Goal: Information Seeking & Learning: Learn about a topic

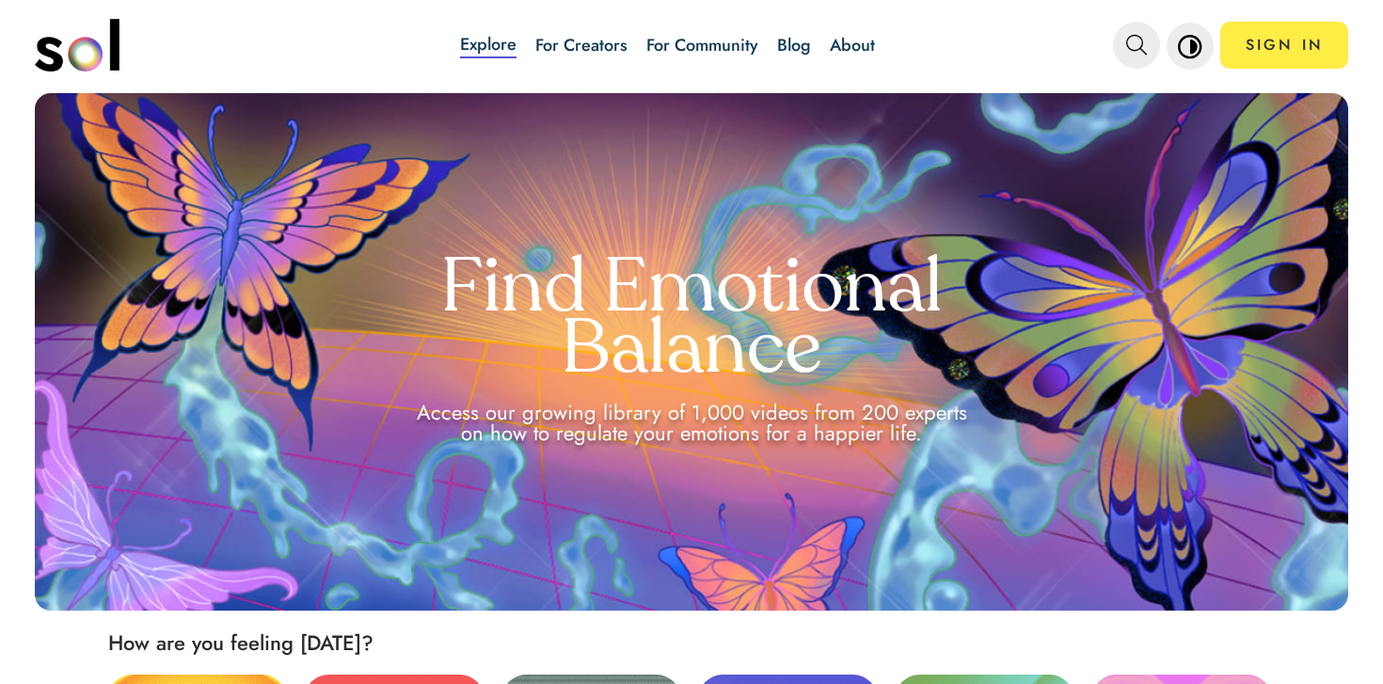
click at [773, 34] on div "Explore For Creators For Community Blog About" at bounding box center [668, 45] width 676 height 66
click at [807, 34] on link "Blog" at bounding box center [794, 45] width 34 height 24
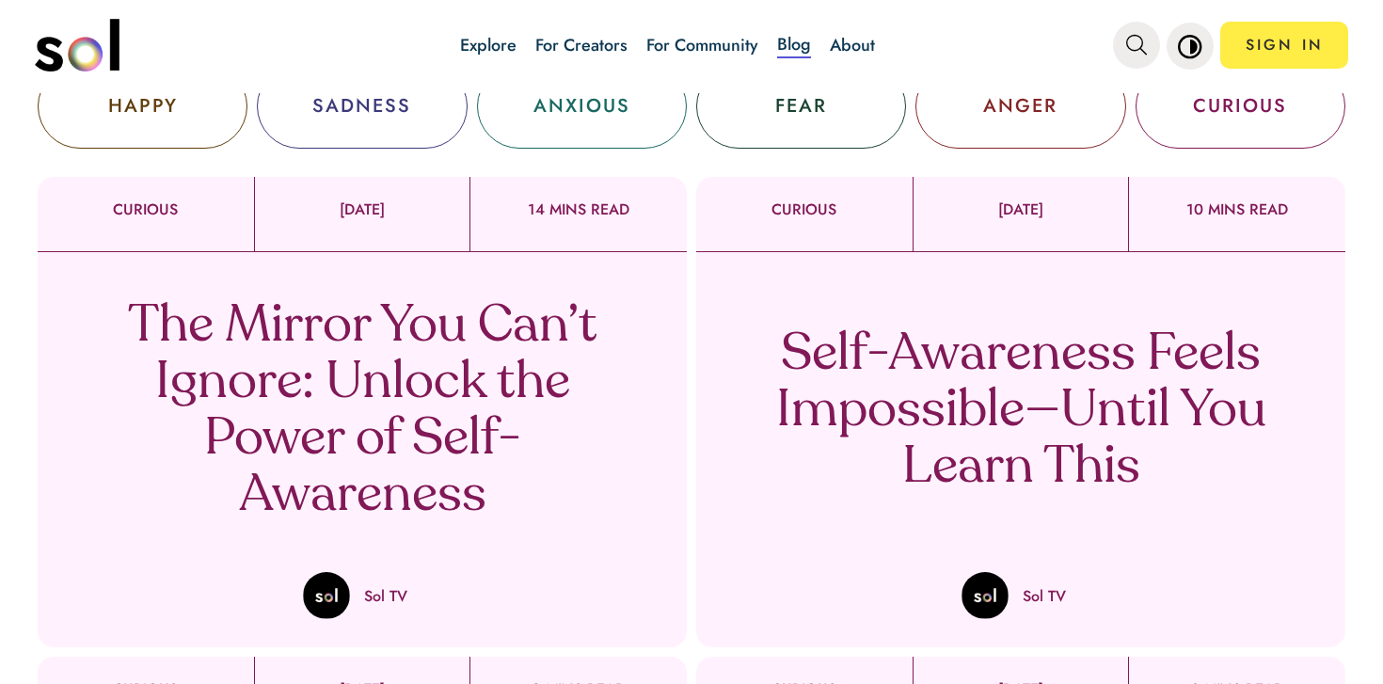
scroll to position [140, 0]
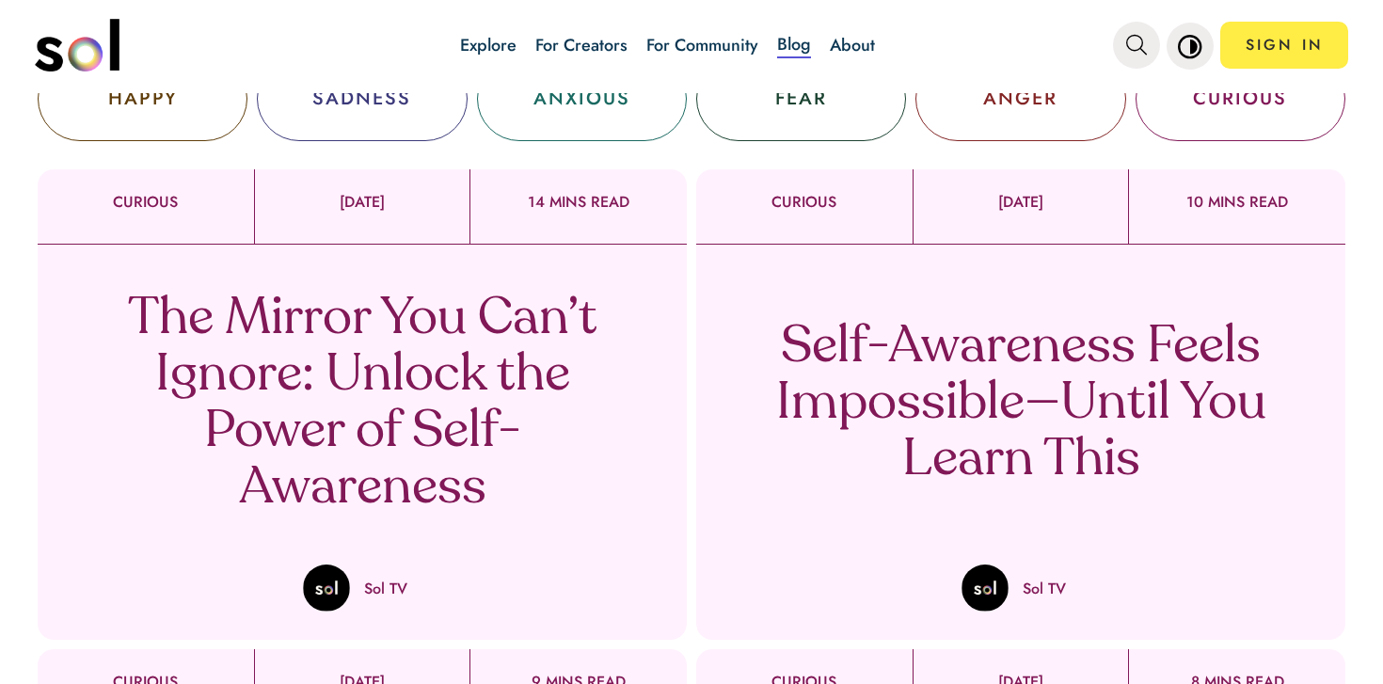
click at [1059, 401] on p "Self-Awareness Feels Impossible—Until You Learn This" at bounding box center [1020, 404] width 555 height 169
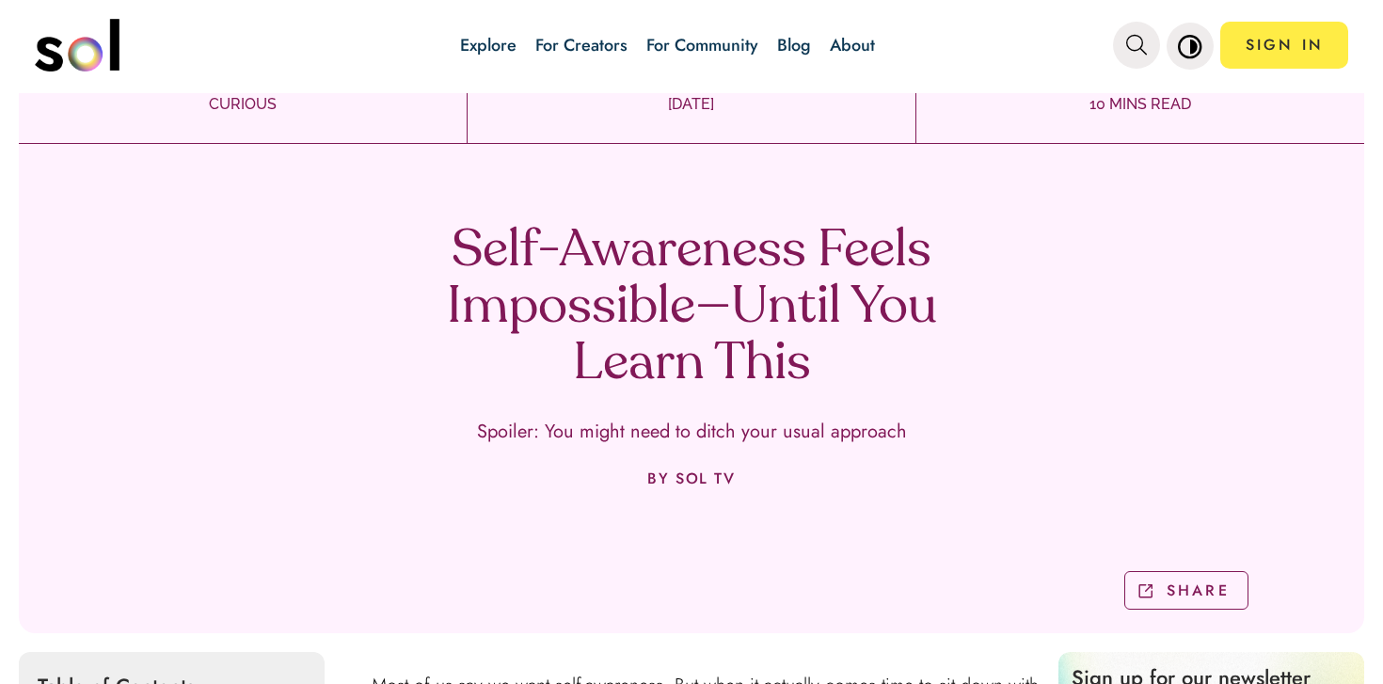
scroll to position [54, 0]
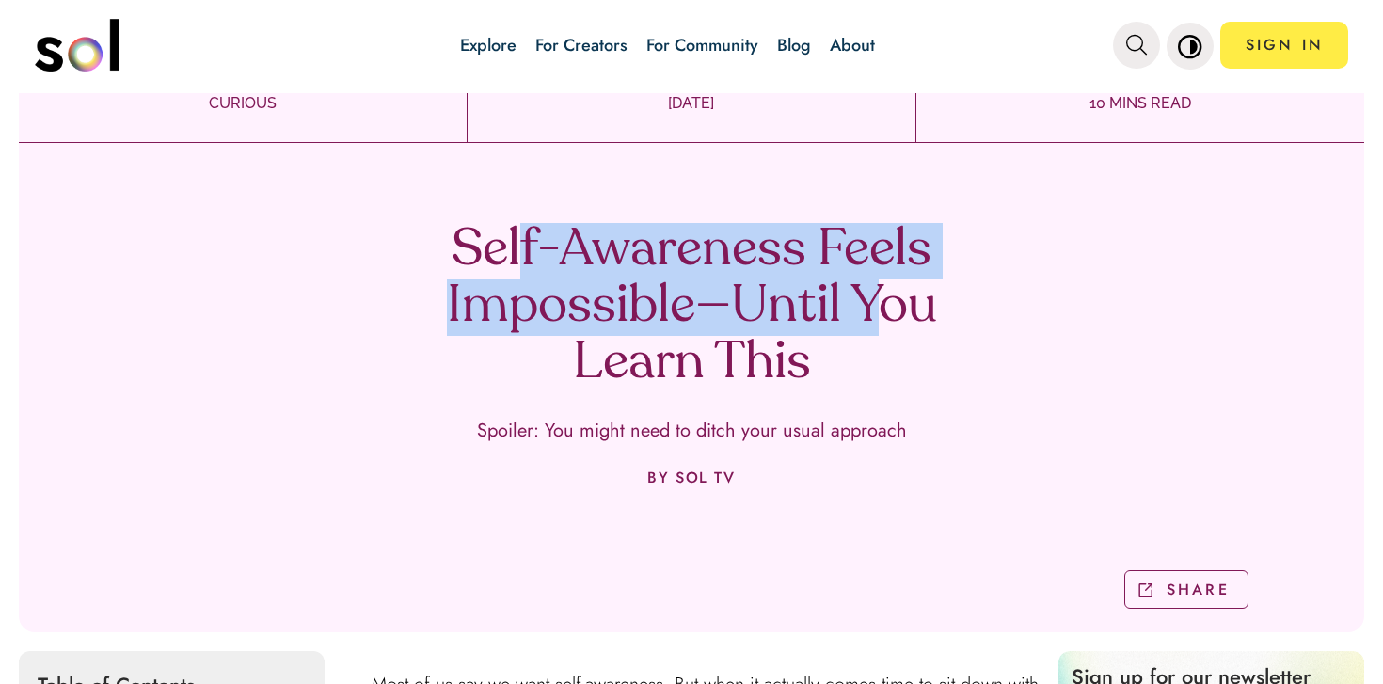
drag, startPoint x: 517, startPoint y: 264, endPoint x: 878, endPoint y: 325, distance: 366.3
click at [878, 323] on h1 "Self-Awareness Feels Impossible—Until You Learn This" at bounding box center [691, 307] width 555 height 169
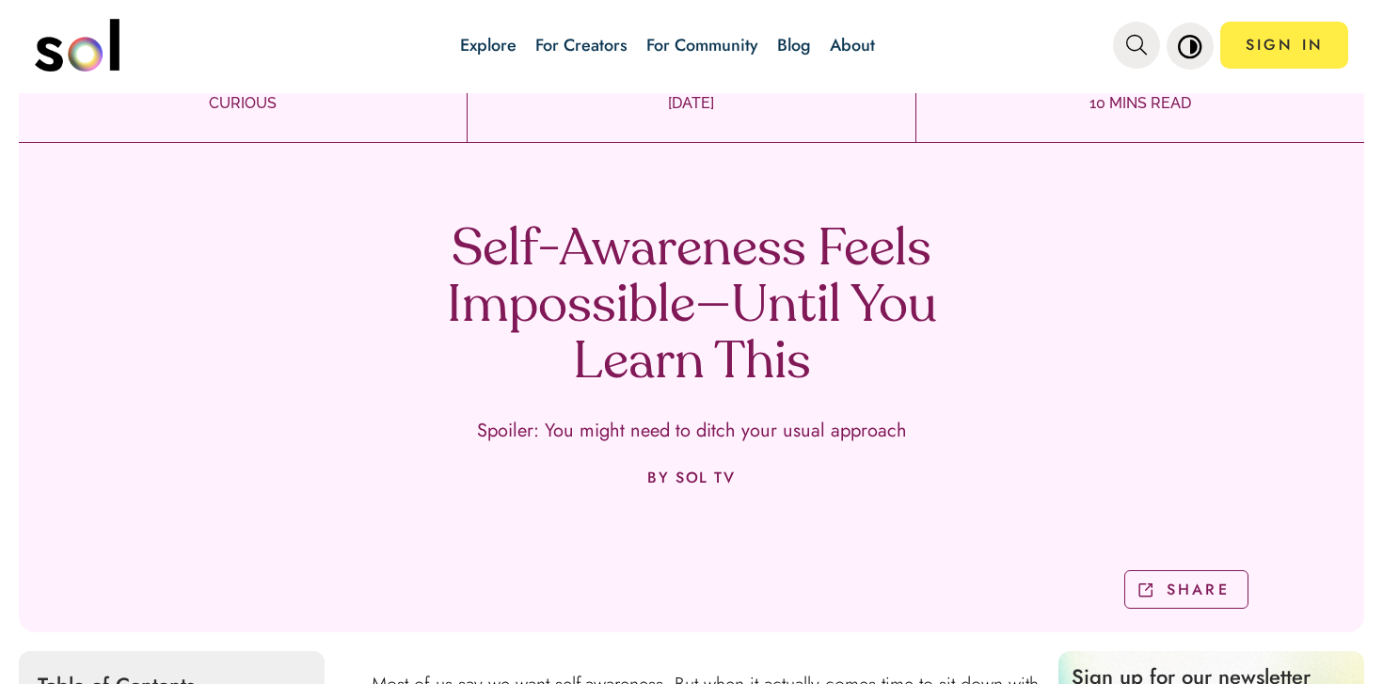
click at [842, 406] on div "Self-Awareness Feels Impossible—Until You Learn This Spoiler: You might need to…" at bounding box center [692, 394] width 1346 height 475
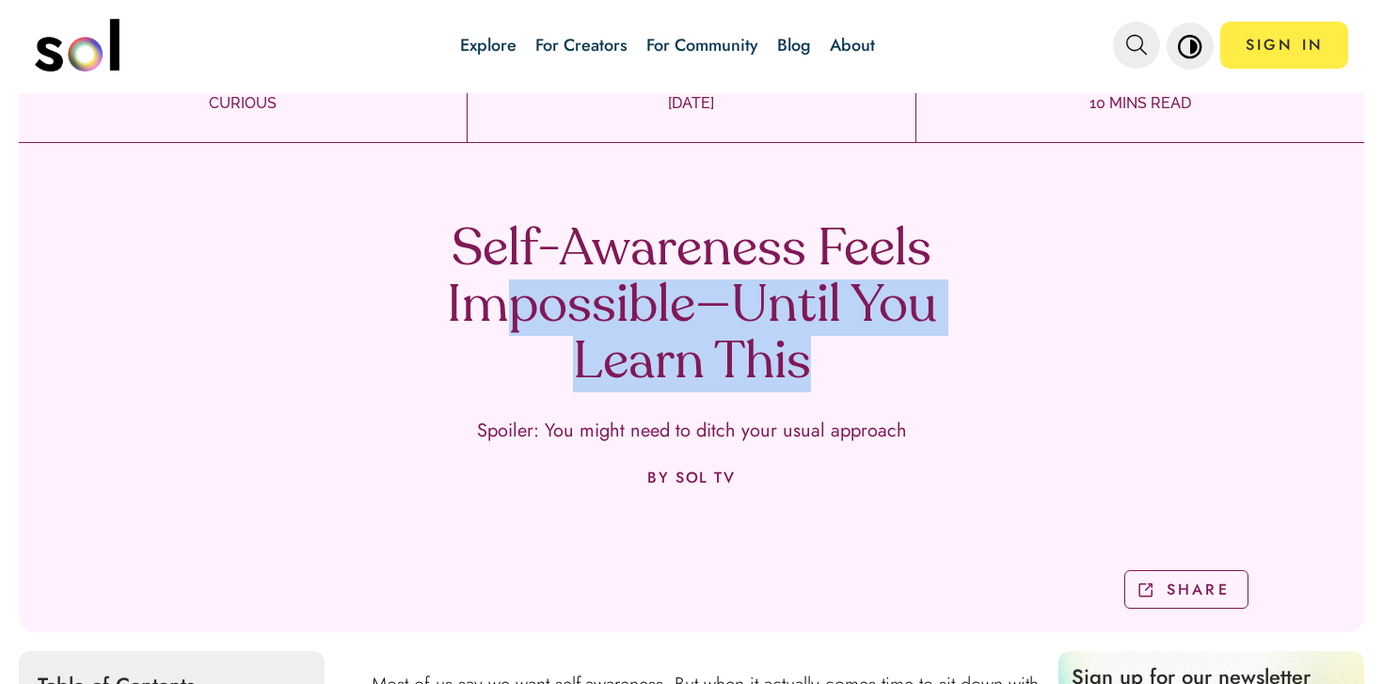
drag, startPoint x: 850, startPoint y: 389, endPoint x: 486, endPoint y: 292, distance: 376.8
click at [486, 292] on h1 "Self-Awareness Feels Impossible—Until You Learn This" at bounding box center [691, 307] width 555 height 169
click at [487, 292] on h1 "Self-Awareness Feels Impossible—Until You Learn This" at bounding box center [691, 307] width 555 height 169
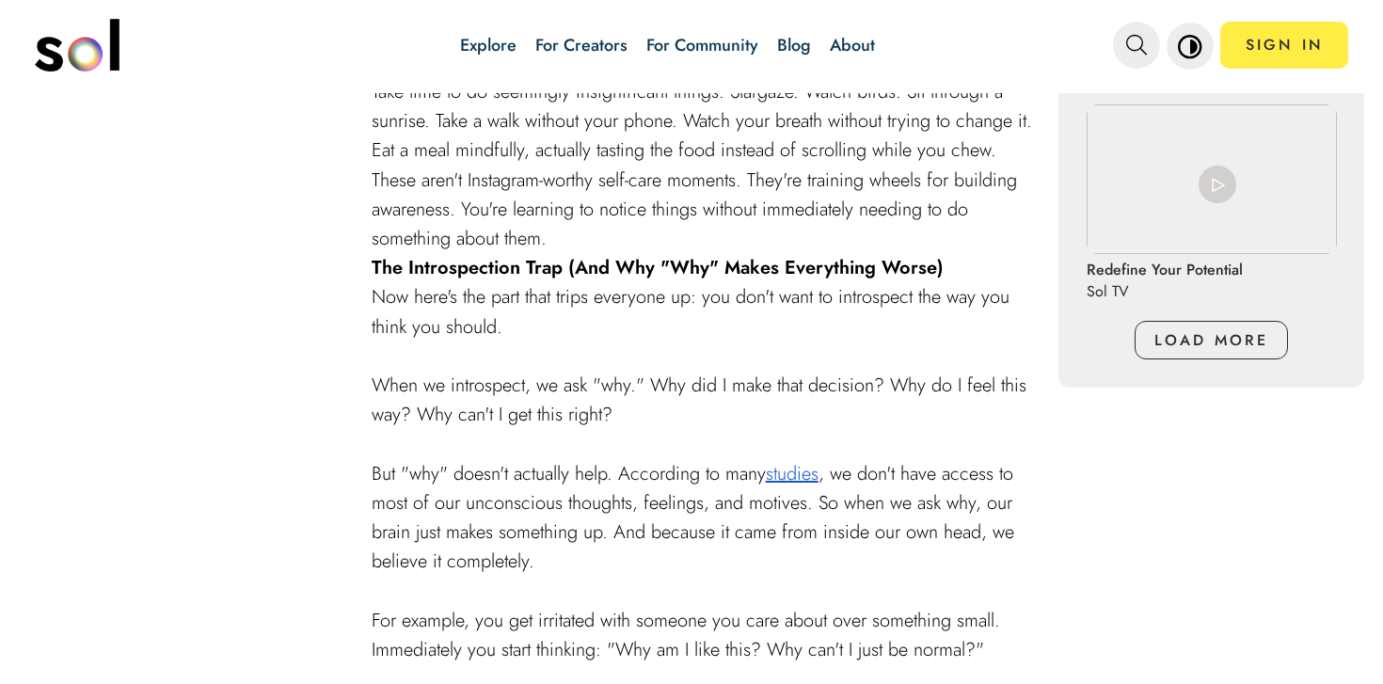
scroll to position [1811, 0]
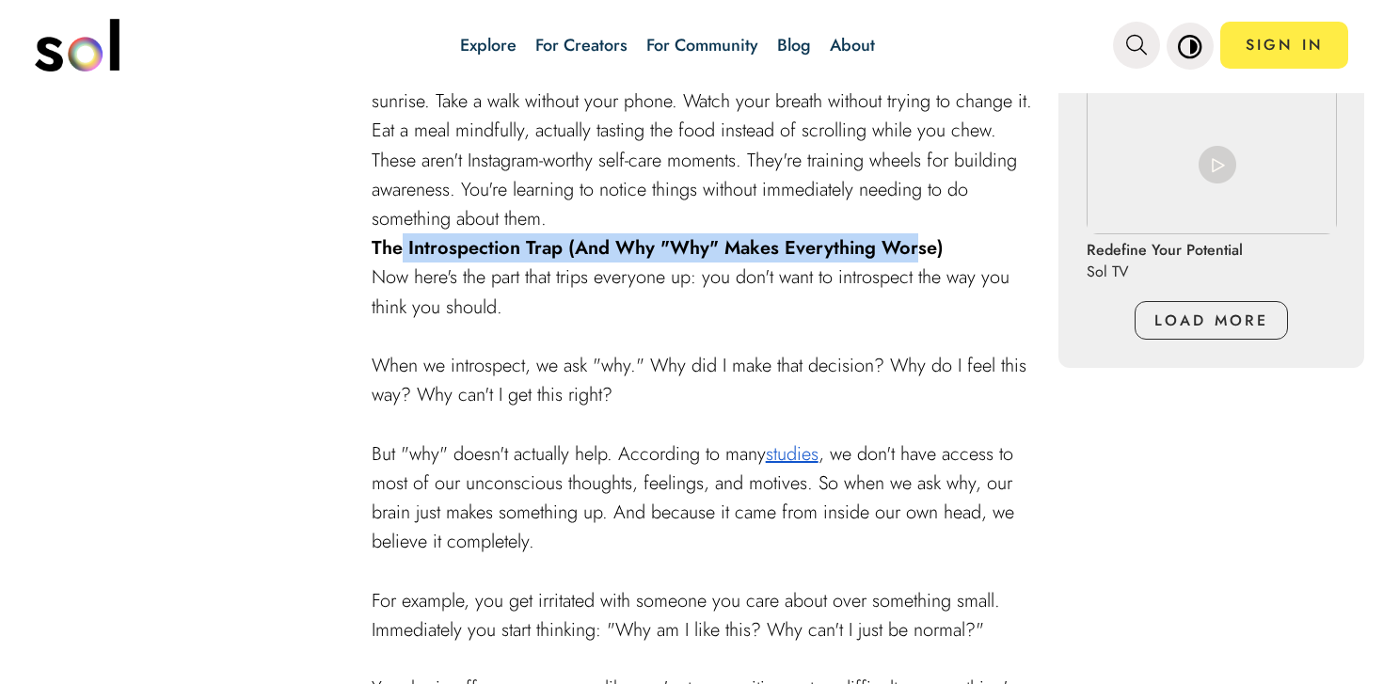
drag, startPoint x: 400, startPoint y: 249, endPoint x: 917, endPoint y: 251, distance: 517.6
click at [917, 251] on strong "The Introspection Trap (And Why "Why" Makes Everything Worse)" at bounding box center [658, 247] width 572 height 27
drag, startPoint x: 563, startPoint y: 247, endPoint x: 926, endPoint y: 246, distance: 363.2
click at [926, 246] on strong "The Introspection Trap (And Why "Why" Makes Everything Worse)" at bounding box center [658, 247] width 572 height 27
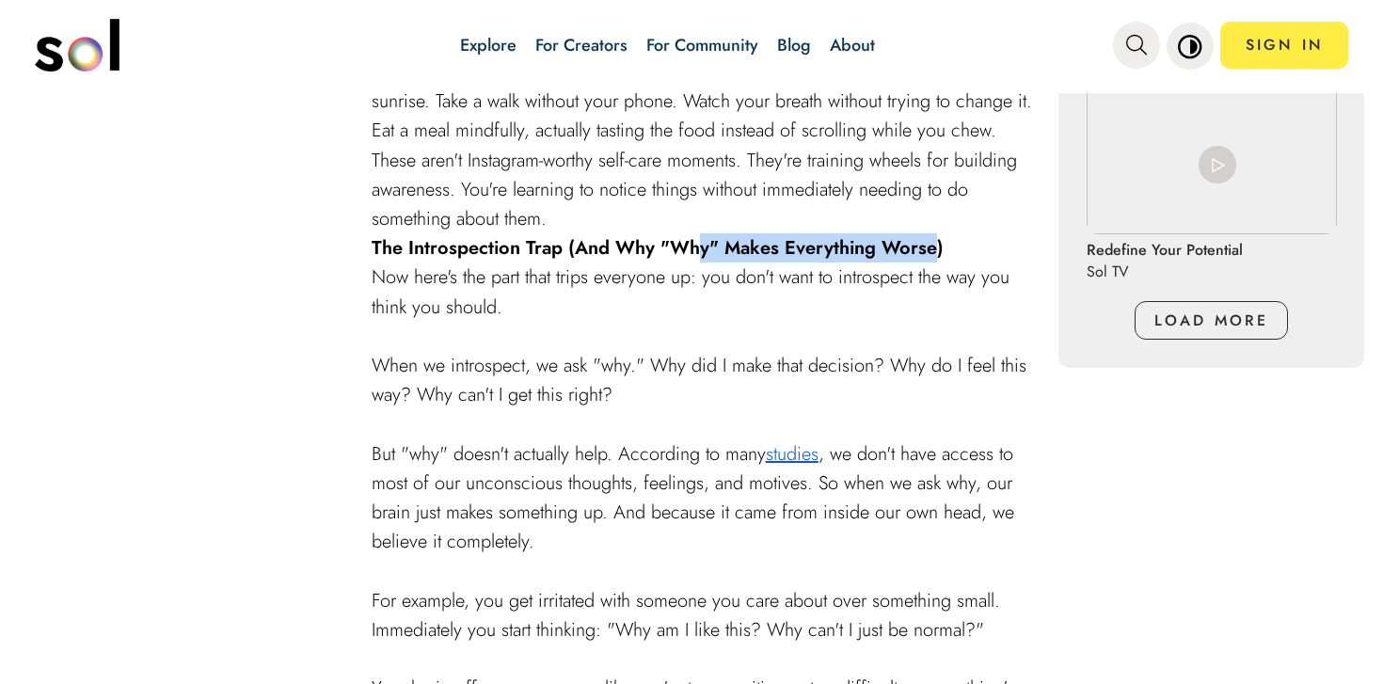
drag, startPoint x: 929, startPoint y: 247, endPoint x: 697, endPoint y: 247, distance: 231.5
click at [697, 247] on strong "The Introspection Trap (And Why "Why" Makes Everything Worse)" at bounding box center [658, 247] width 572 height 27
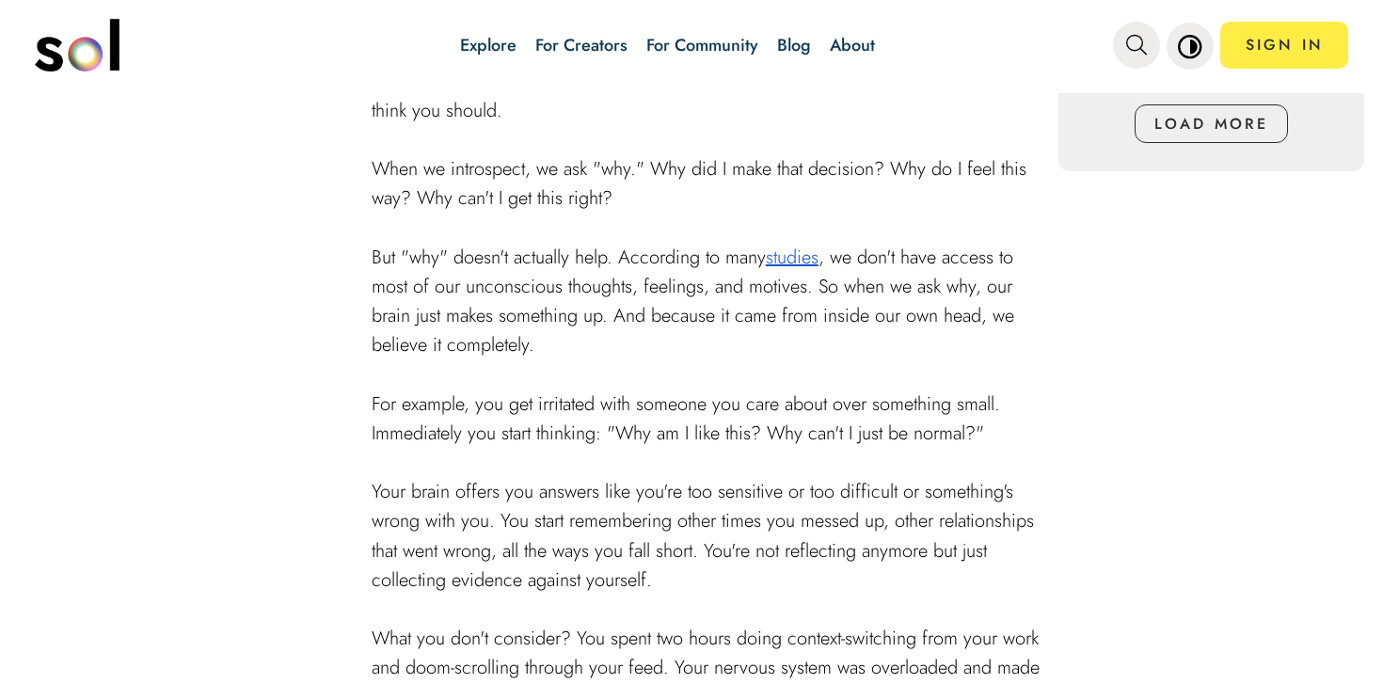
scroll to position [1991, 0]
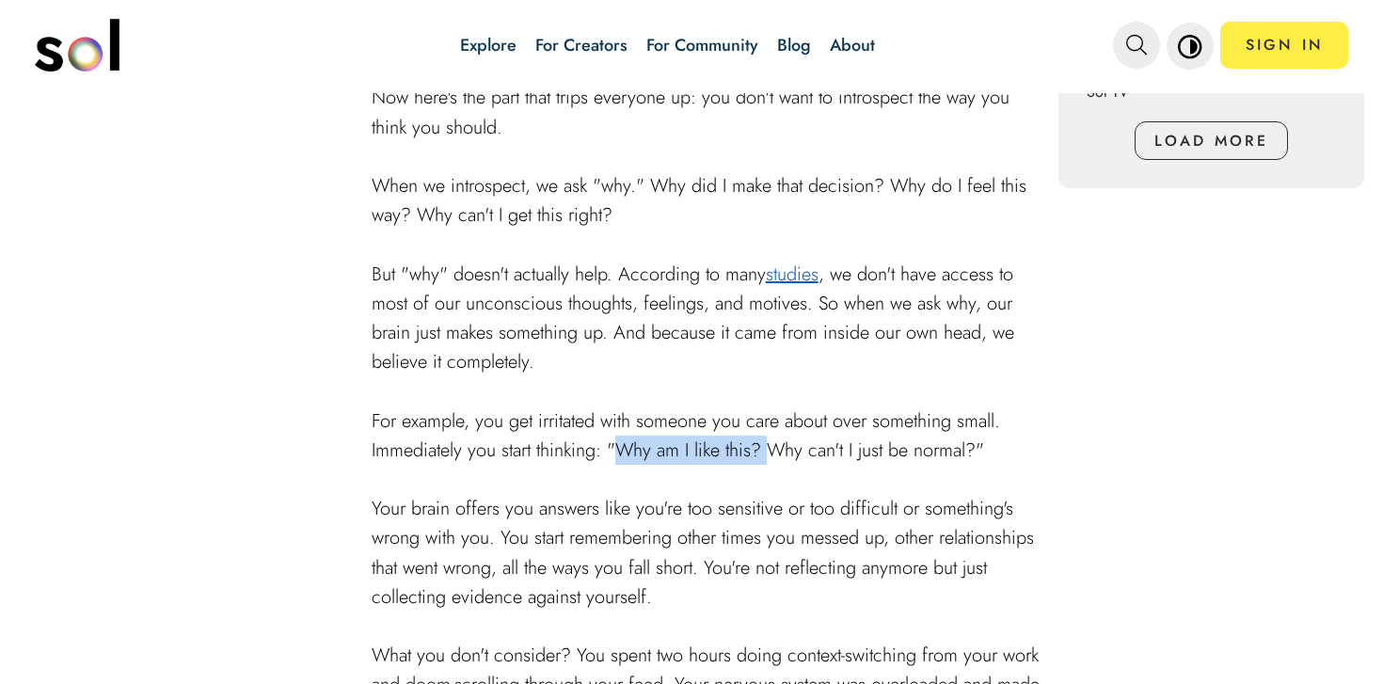
drag, startPoint x: 616, startPoint y: 458, endPoint x: 773, endPoint y: 456, distance: 156.2
click at [773, 456] on span "For example, you get irritated with someone you care about over something small…" at bounding box center [686, 435] width 629 height 56
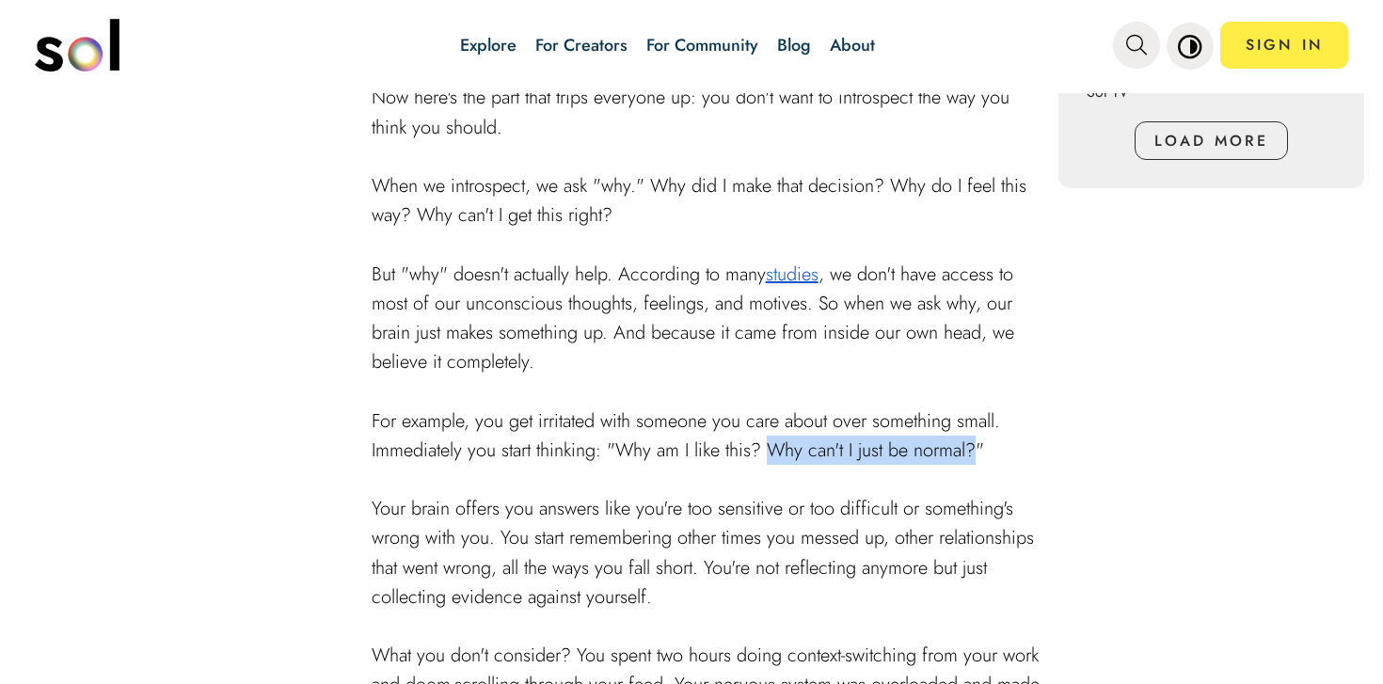
drag, startPoint x: 773, startPoint y: 443, endPoint x: 981, endPoint y: 439, distance: 208.0
click at [981, 439] on span "For example, you get irritated with someone you care about over something small…" at bounding box center [686, 435] width 629 height 56
drag, startPoint x: 978, startPoint y: 444, endPoint x: 557, endPoint y: 440, distance: 420.6
click at [557, 440] on span "For example, you get irritated with someone you care about over something small…" at bounding box center [686, 435] width 629 height 56
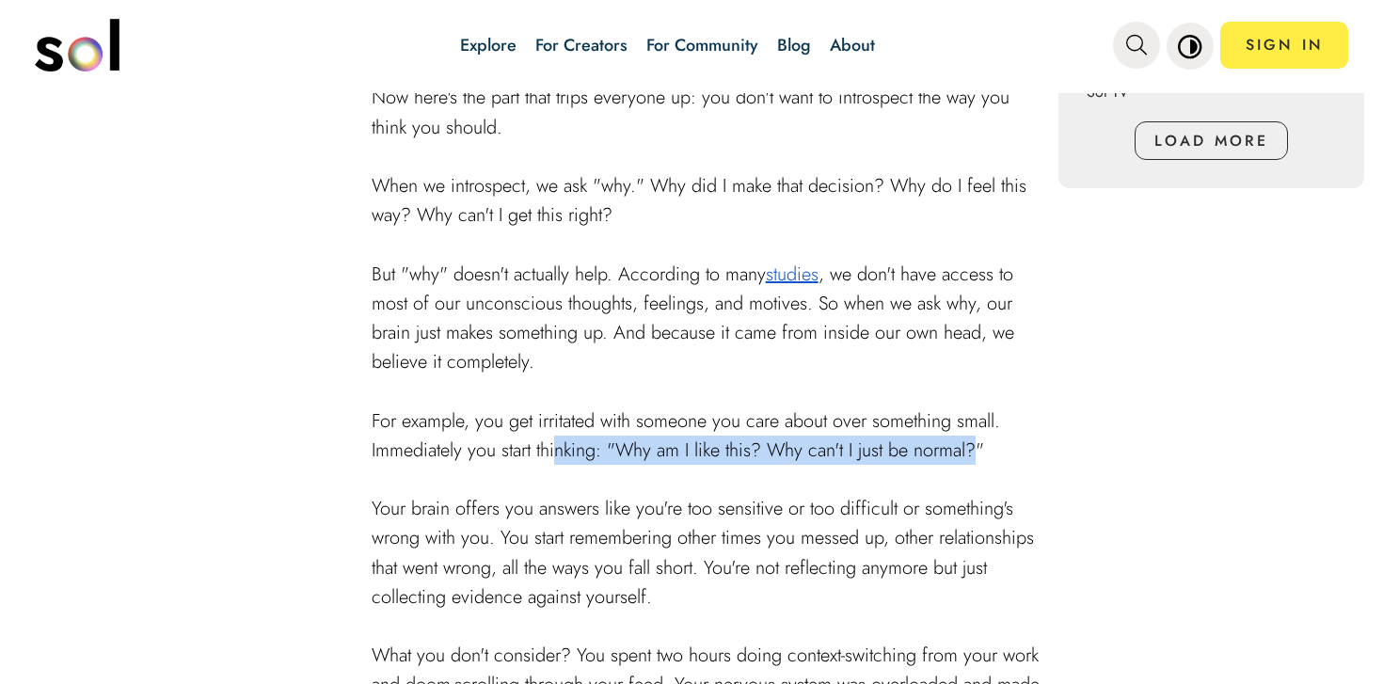
click at [574, 444] on span "For example, you get irritated with someone you care about over something small…" at bounding box center [686, 435] width 629 height 56
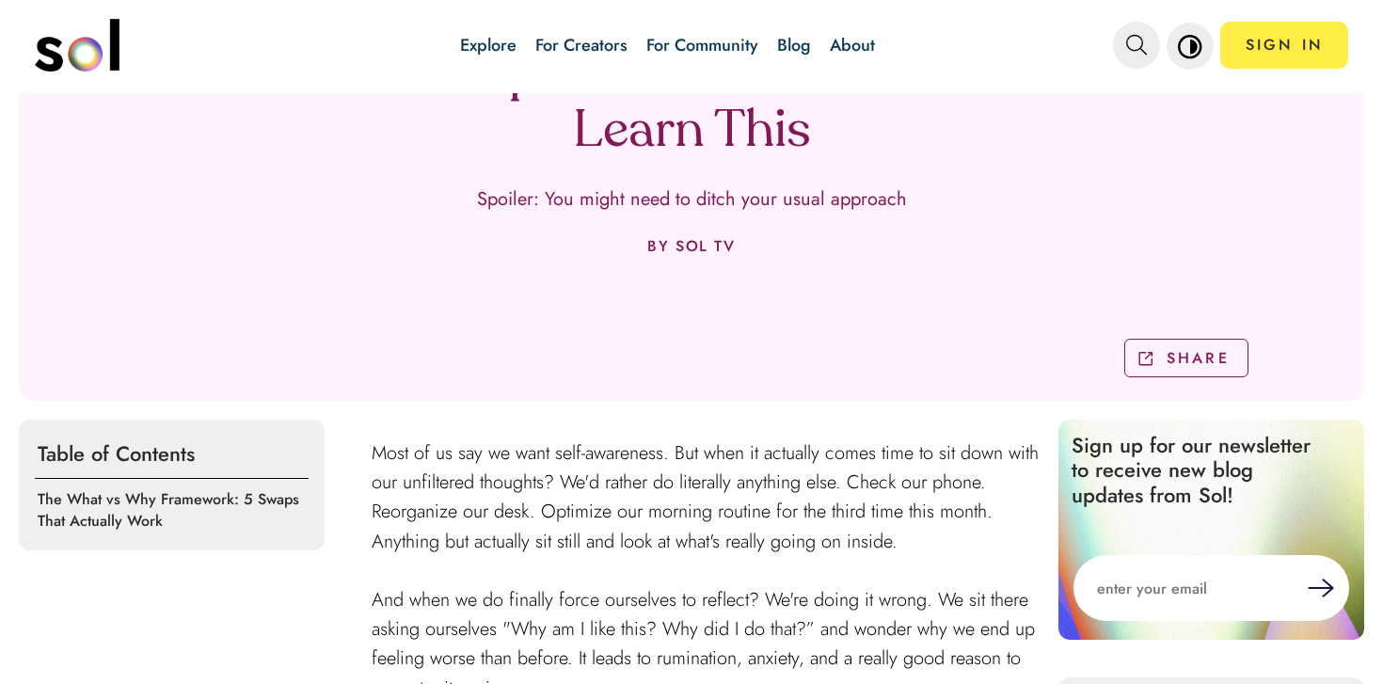
scroll to position [0, 0]
